Goal: Transaction & Acquisition: Purchase product/service

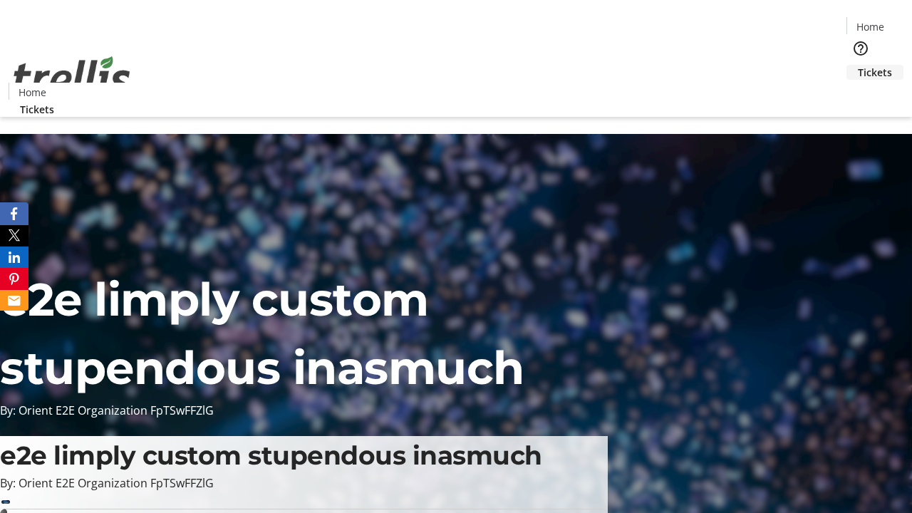
click at [858, 65] on span "Tickets" at bounding box center [875, 72] width 34 height 15
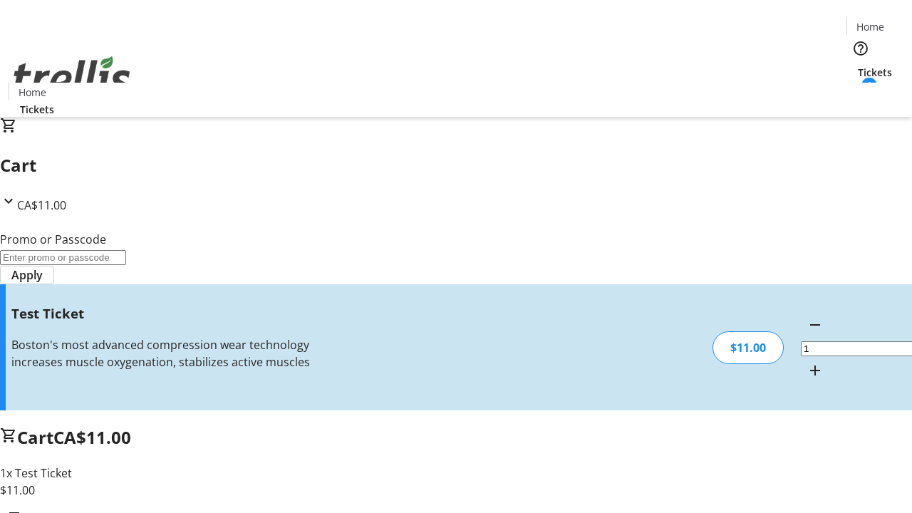
type input "UNLOCK"
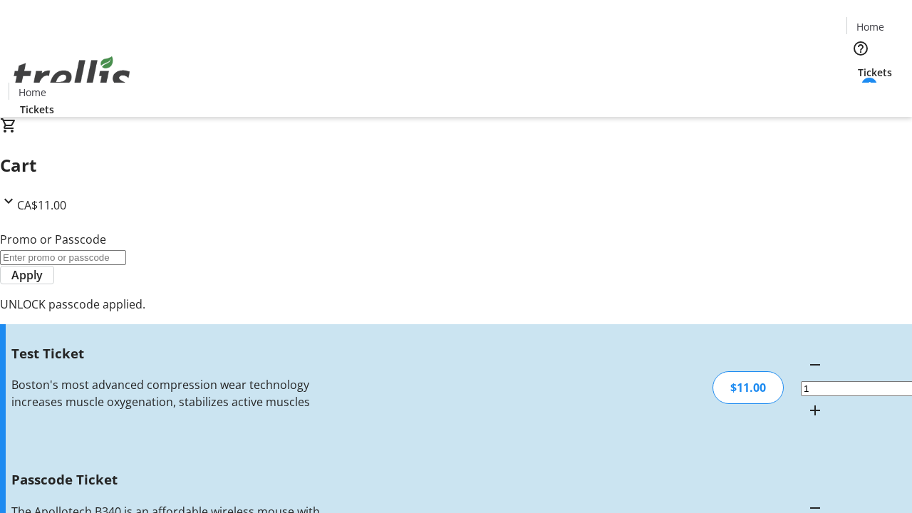
type input "5"
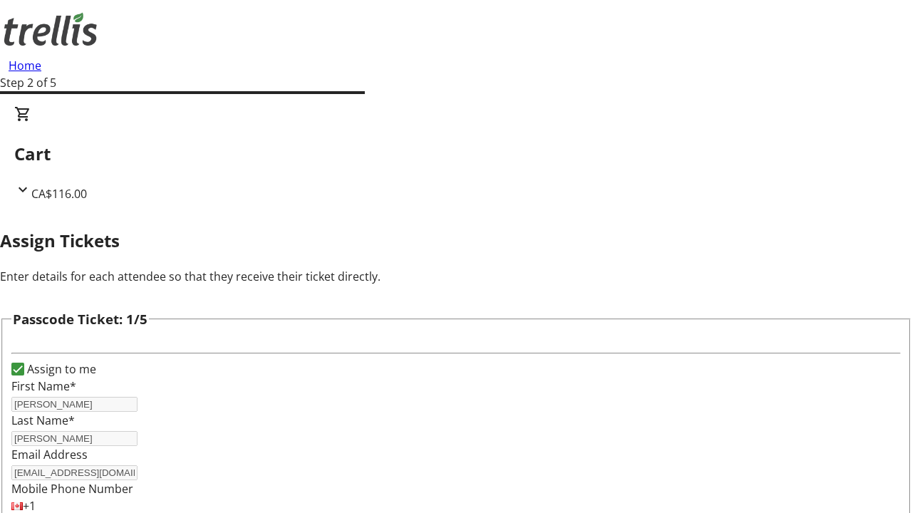
type input "[PERSON_NAME]"
type input "O'Hara"
type input "[PERSON_NAME]"
type input "Jadyn"
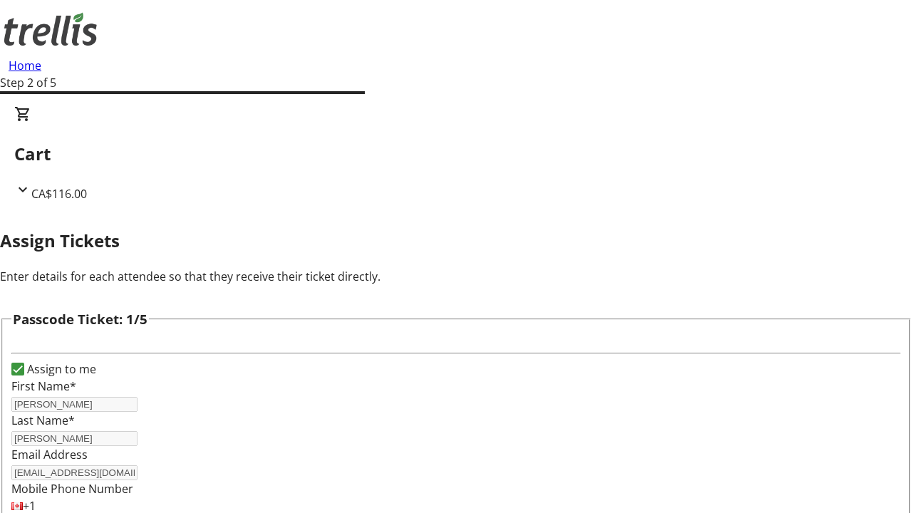
scroll to position [1386, 0]
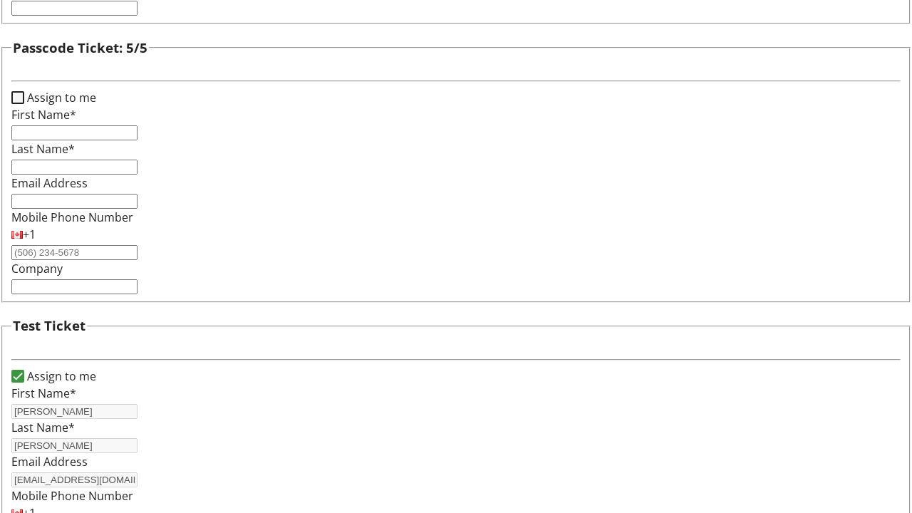
type input "Mosciski"
click at [24, 104] on input "Assign to me" at bounding box center [17, 97] width 13 height 13
checkbox input "true"
type input "[PERSON_NAME]"
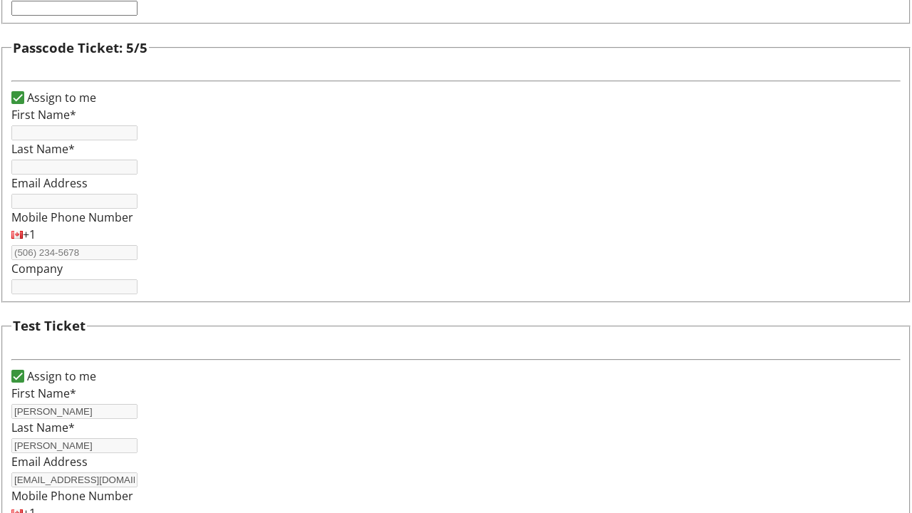
type input "[PERSON_NAME]"
type input "[EMAIL_ADDRESS][DOMAIN_NAME]"
